Goal: Find specific page/section: Locate a particular part of the current website

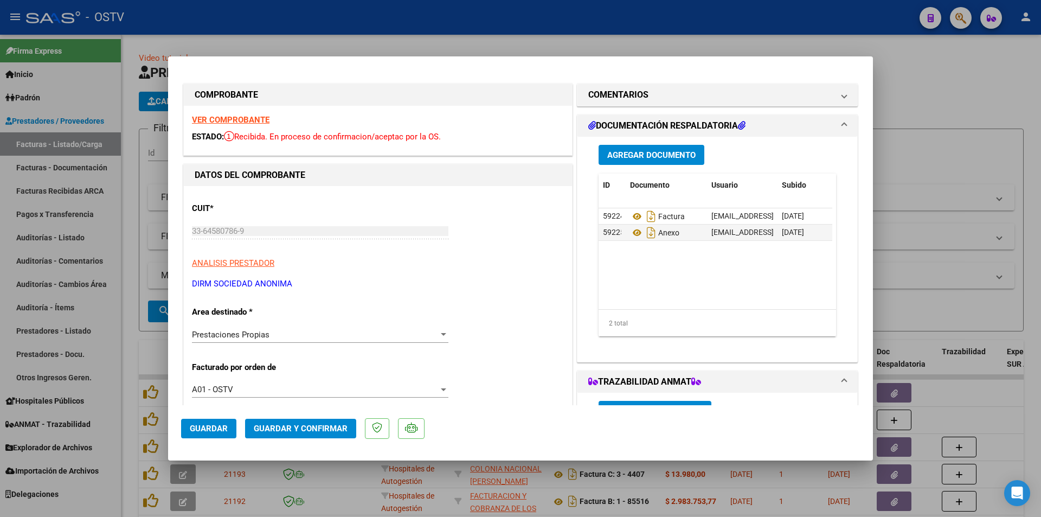
scroll to position [208, 0]
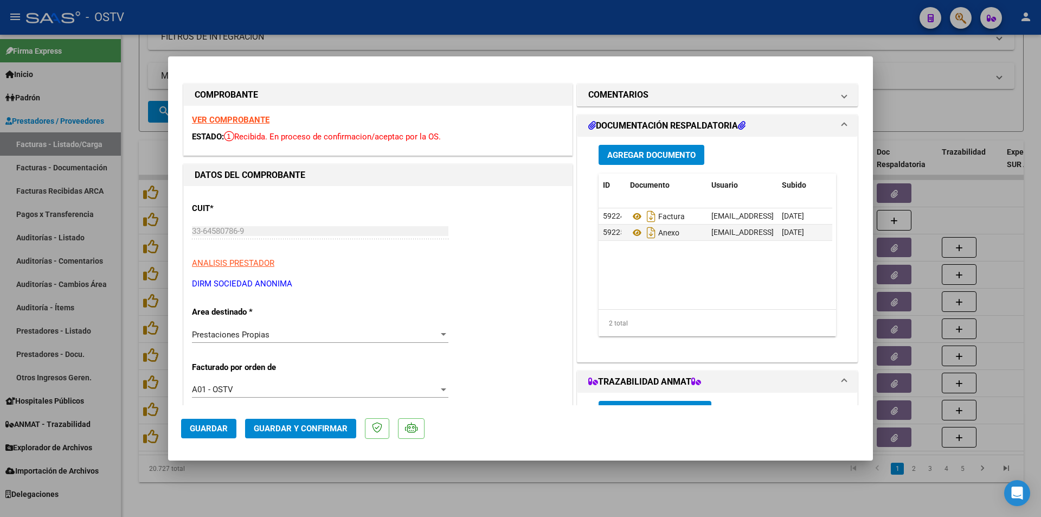
click at [132, 134] on div at bounding box center [520, 258] width 1041 height 517
type input "$ 0,00"
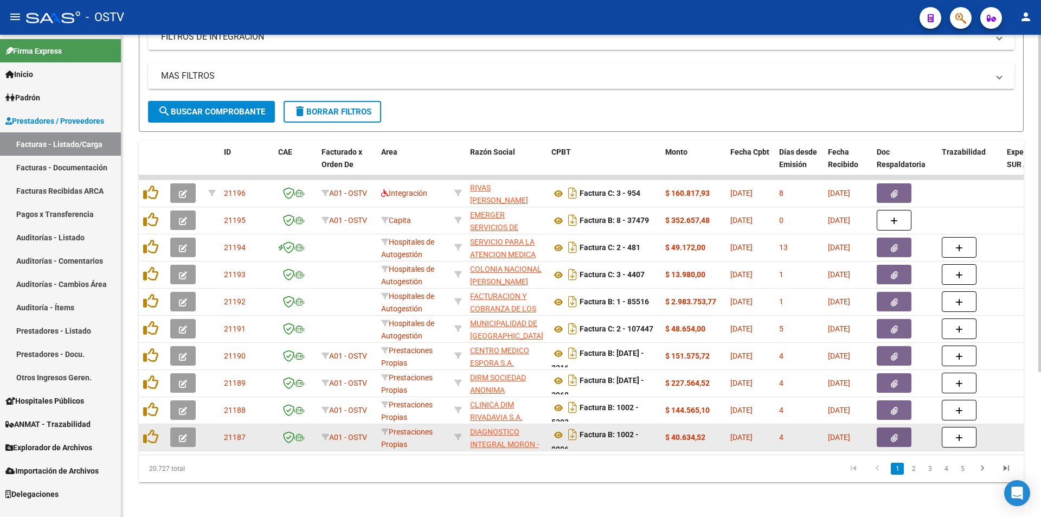
click at [178, 428] on button "button" at bounding box center [182, 437] width 25 height 20
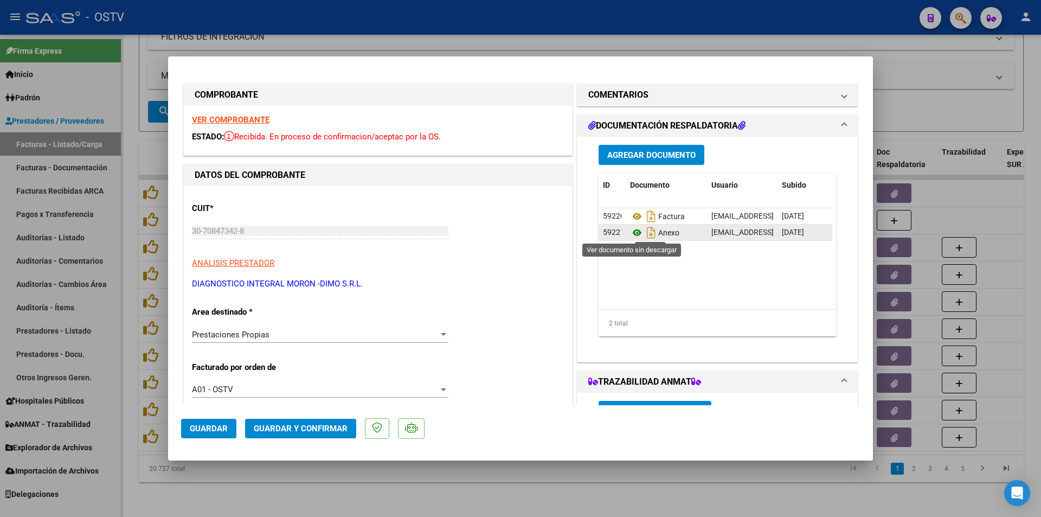
click at [630, 233] on icon at bounding box center [637, 232] width 14 height 13
click at [131, 204] on div at bounding box center [520, 258] width 1041 height 517
type input "$ 0,00"
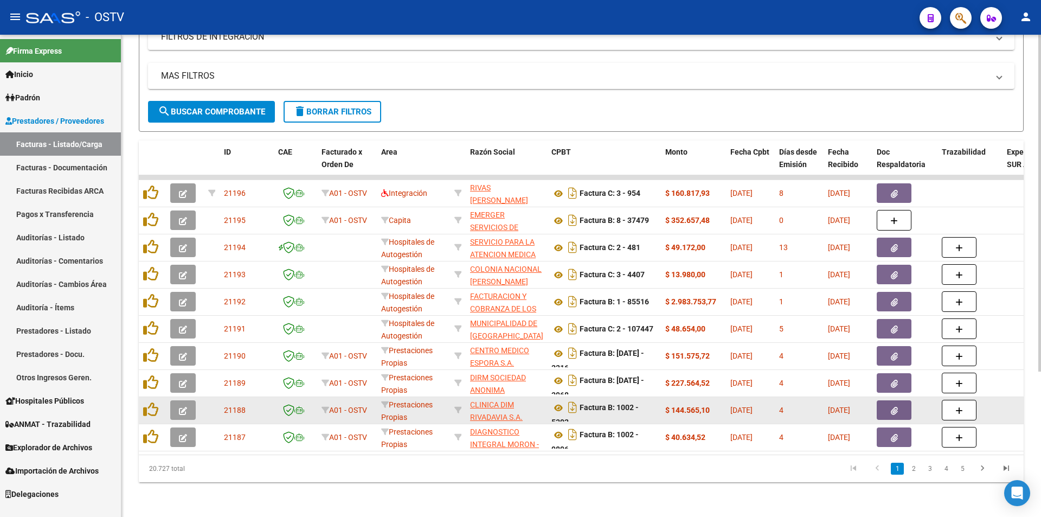
click at [181, 407] on icon "button" at bounding box center [183, 411] width 8 height 8
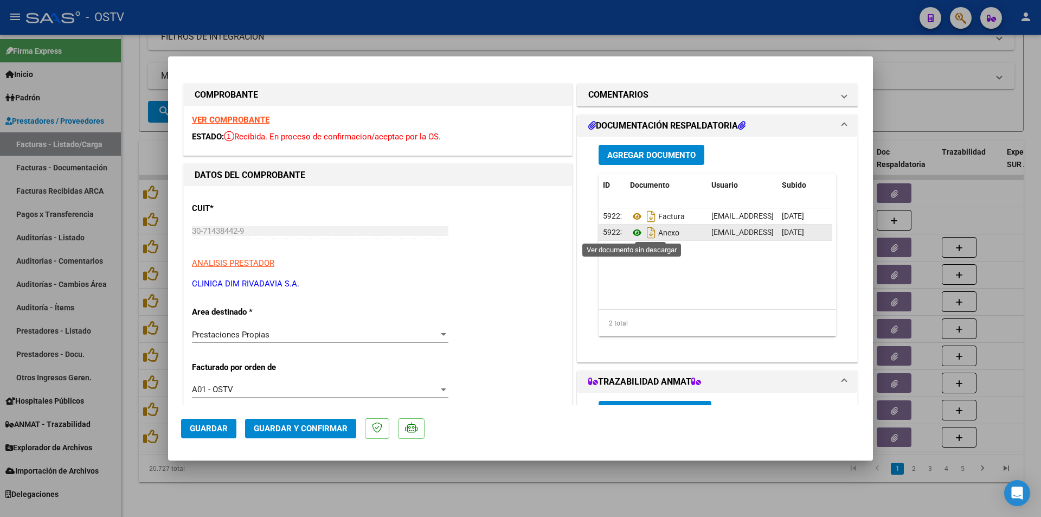
click at [630, 233] on icon at bounding box center [637, 232] width 14 height 13
click at [126, 100] on div at bounding box center [520, 258] width 1041 height 517
type input "$ 0,00"
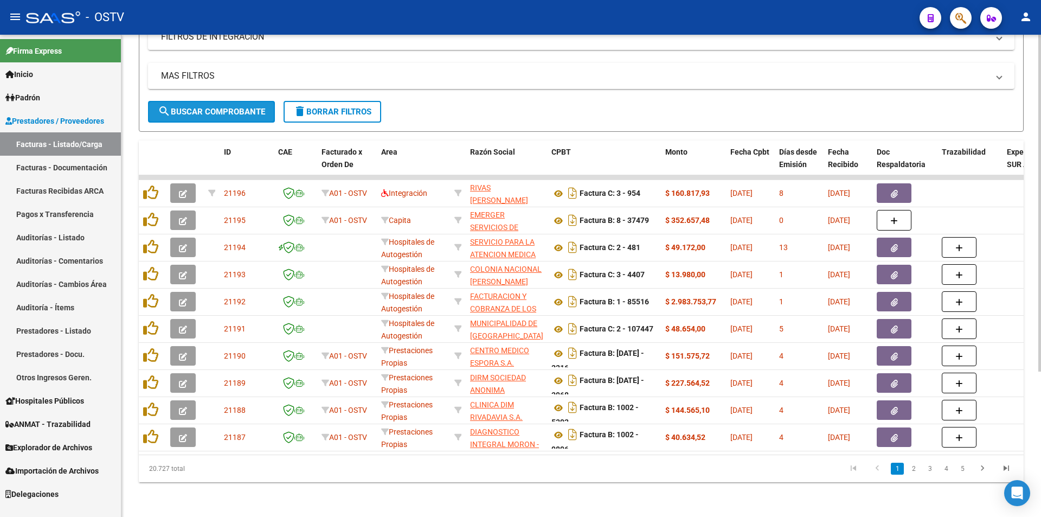
click at [225, 108] on button "search Buscar Comprobante" at bounding box center [211, 112] width 127 height 22
click at [214, 107] on span "search Buscar Comprobante" at bounding box center [211, 112] width 107 height 10
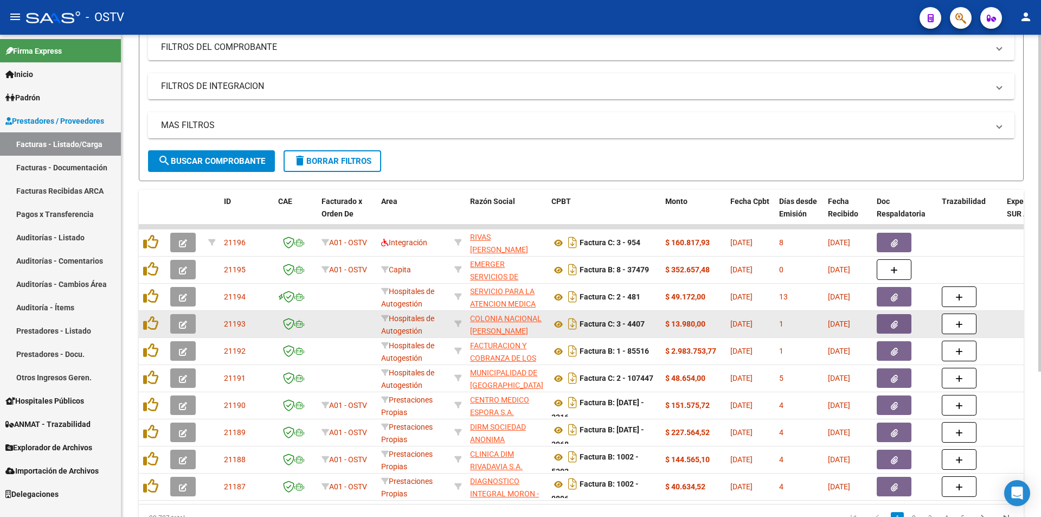
scroll to position [99, 0]
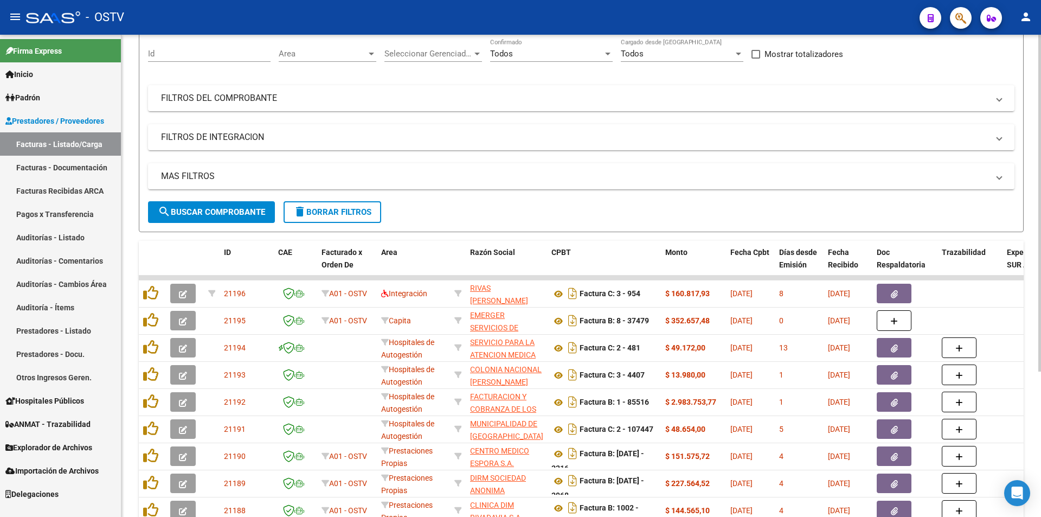
click at [214, 207] on span "search Buscar Comprobante" at bounding box center [211, 212] width 107 height 10
click at [205, 210] on span "search Buscar Comprobante" at bounding box center [211, 212] width 107 height 10
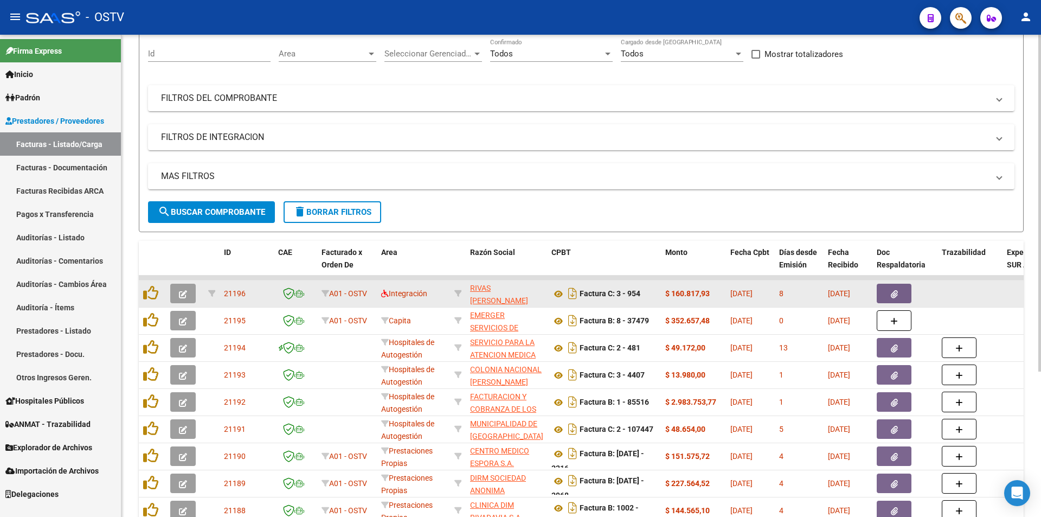
click at [175, 292] on button "button" at bounding box center [182, 294] width 25 height 20
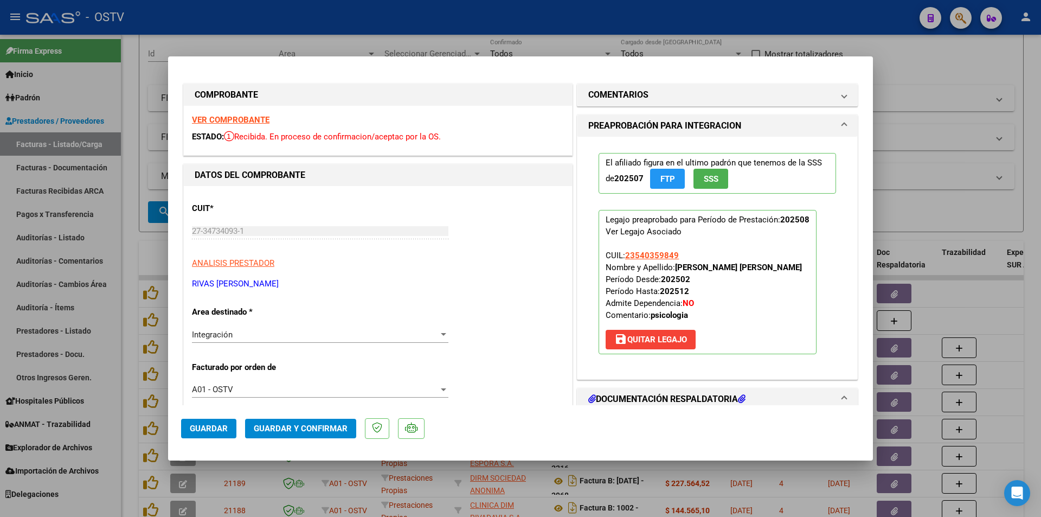
scroll to position [271, 0]
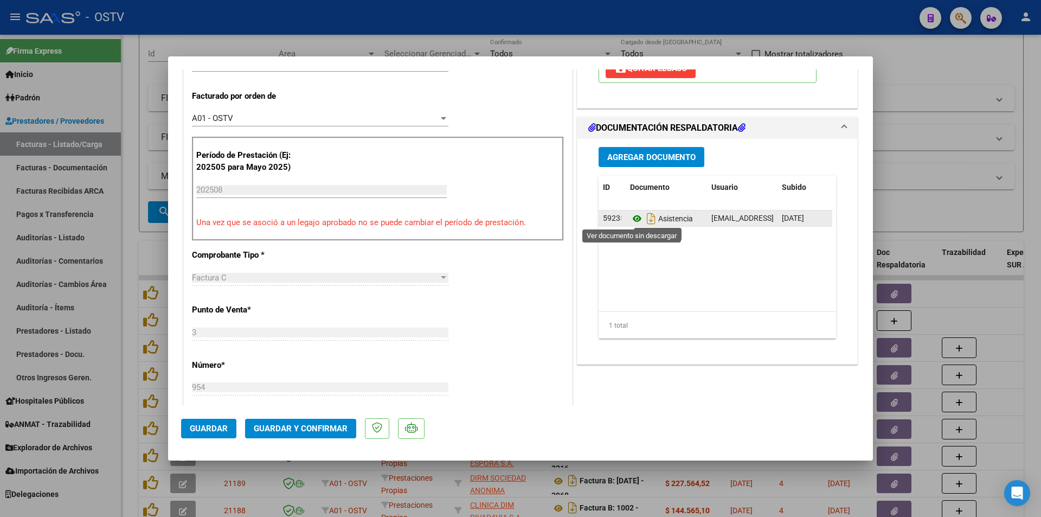
click at [634, 221] on icon at bounding box center [637, 218] width 14 height 13
click at [132, 133] on div at bounding box center [520, 258] width 1041 height 517
type input "$ 0,00"
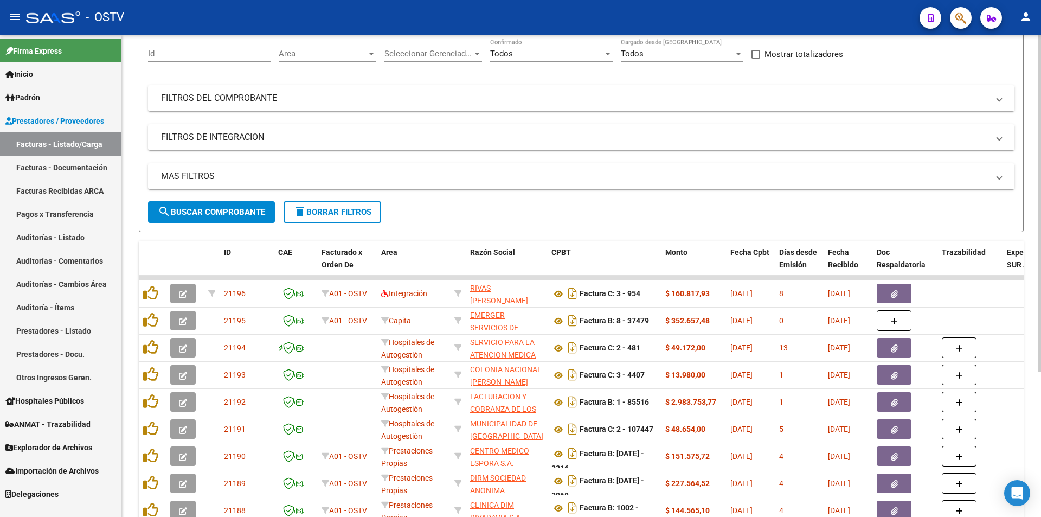
click at [216, 211] on span "search Buscar Comprobante" at bounding box center [211, 212] width 107 height 10
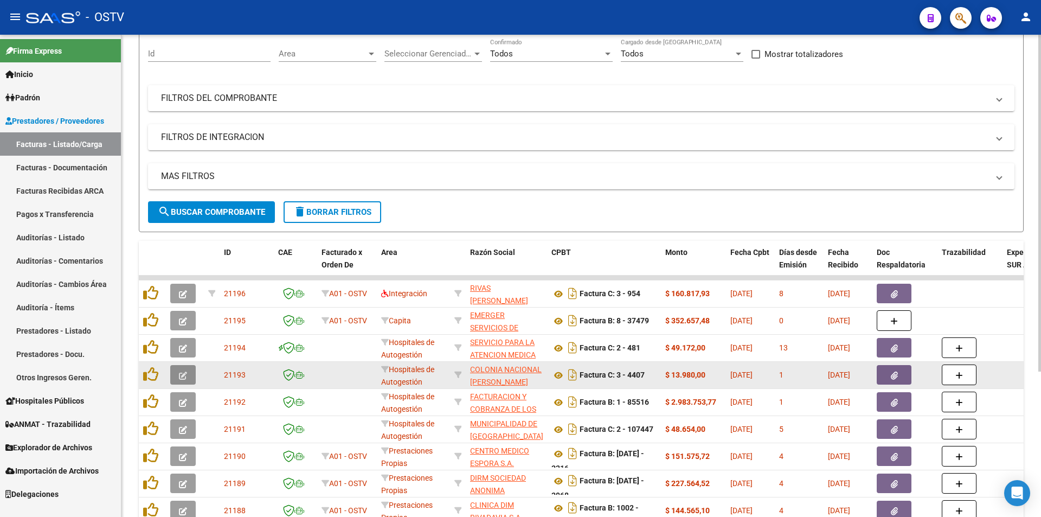
click at [182, 375] on icon "button" at bounding box center [183, 375] width 8 height 8
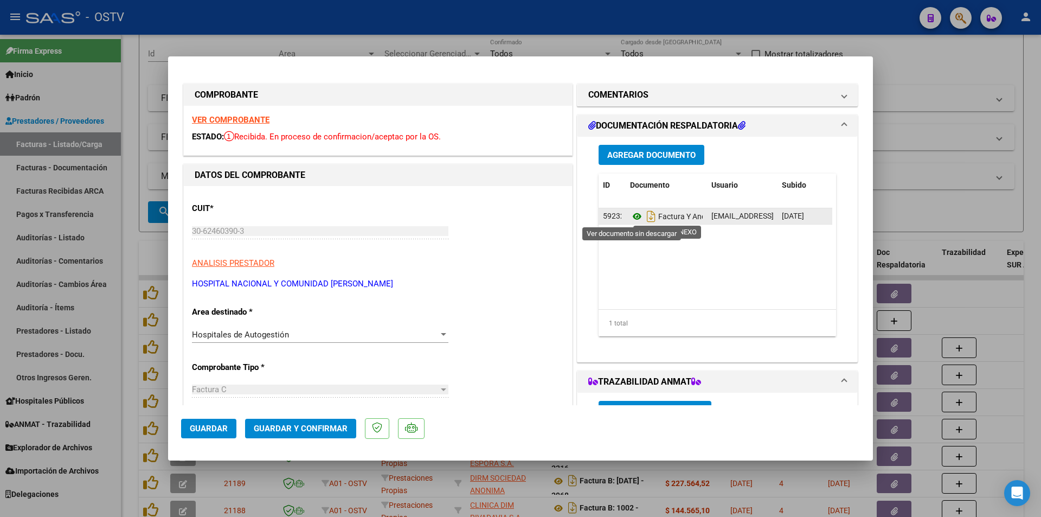
click at [630, 220] on icon at bounding box center [637, 216] width 14 height 13
click at [127, 183] on div at bounding box center [520, 258] width 1041 height 517
type input "$ 0,00"
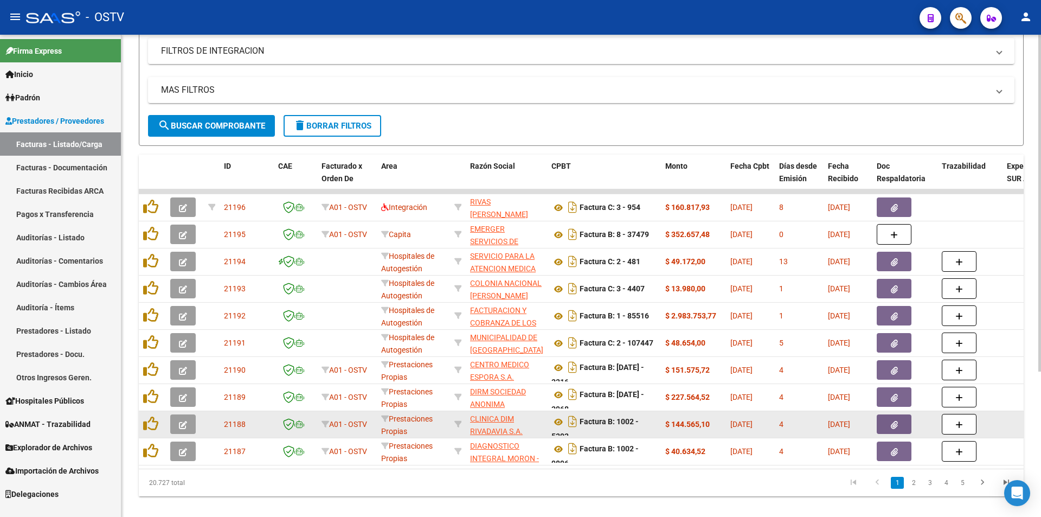
scroll to position [208, 0]
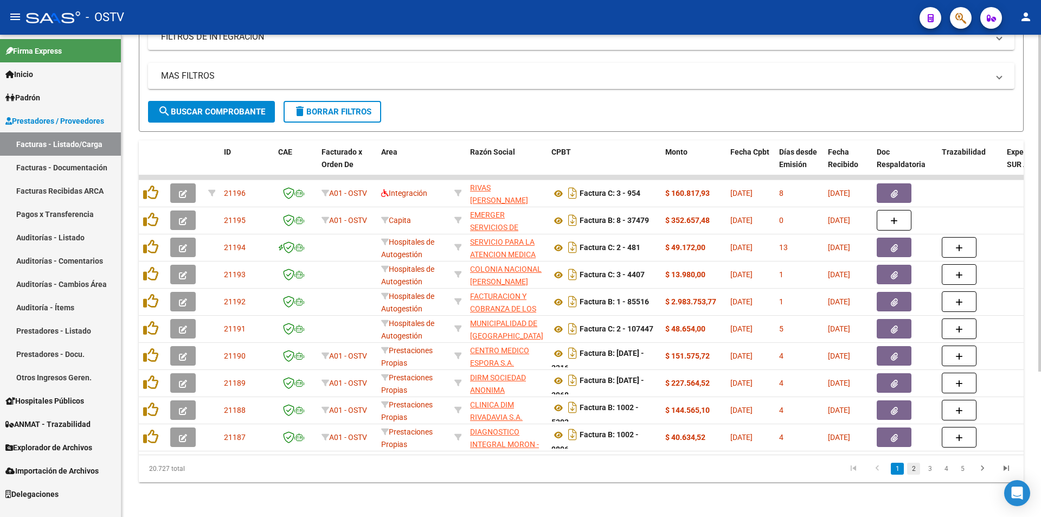
click at [913, 468] on link "2" at bounding box center [913, 468] width 13 height 12
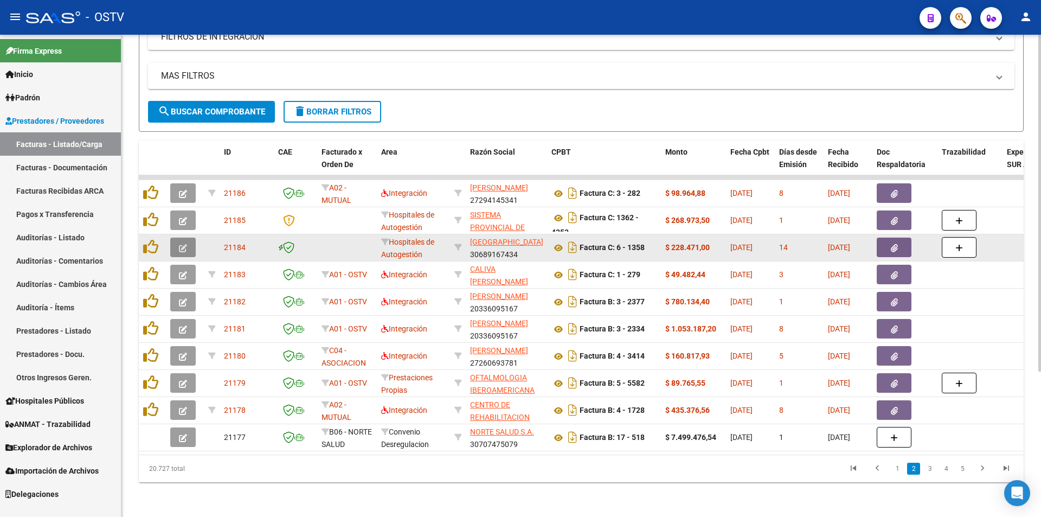
click at [190, 241] on button "button" at bounding box center [182, 247] width 25 height 20
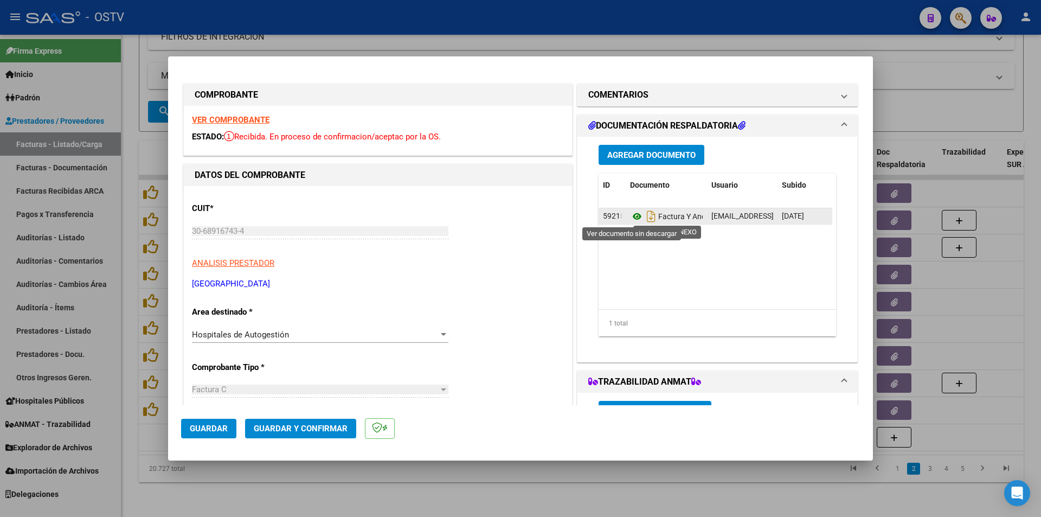
click at [632, 217] on icon at bounding box center [637, 216] width 14 height 13
